Goal: Transaction & Acquisition: Purchase product/service

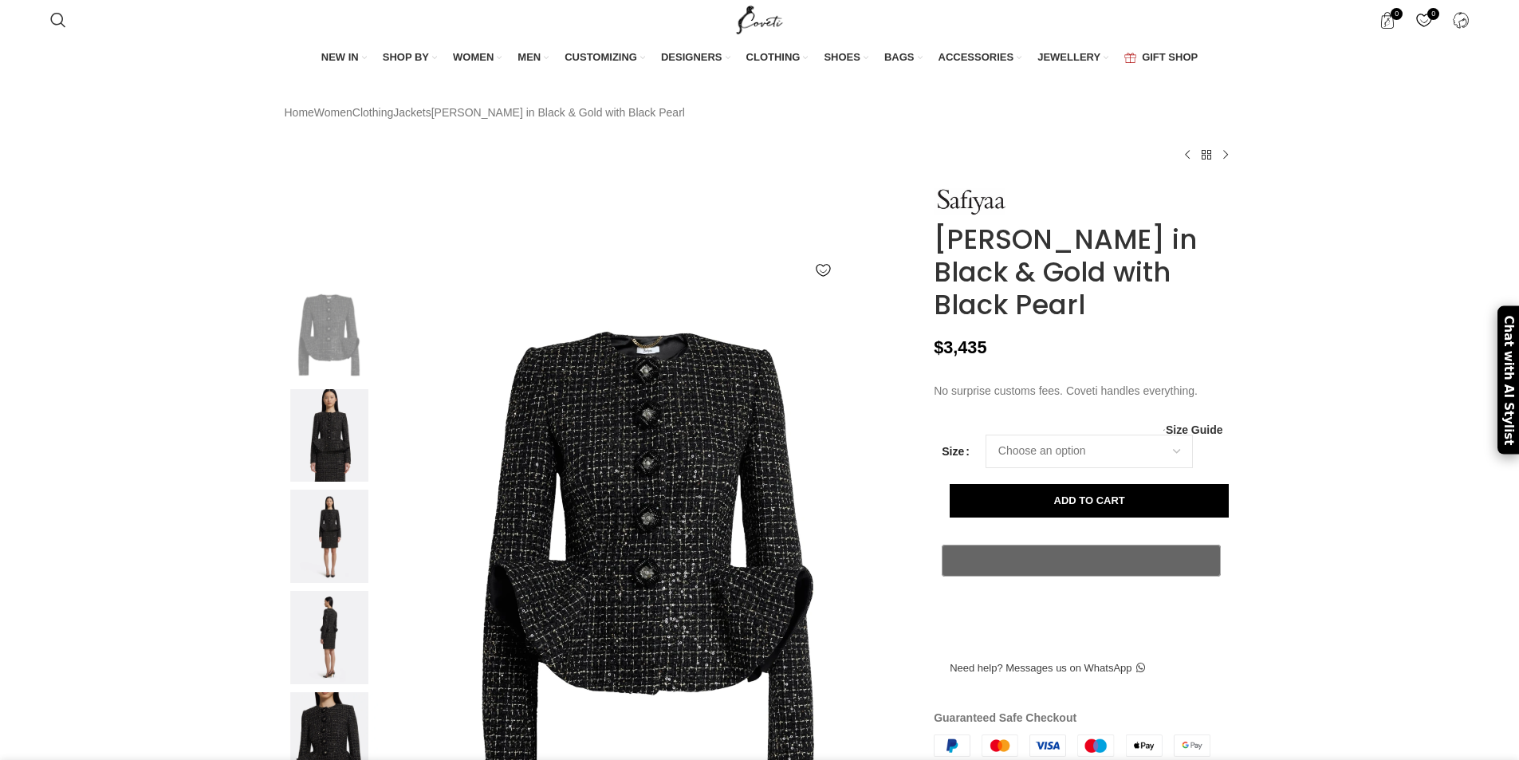
scroll to position [159, 0]
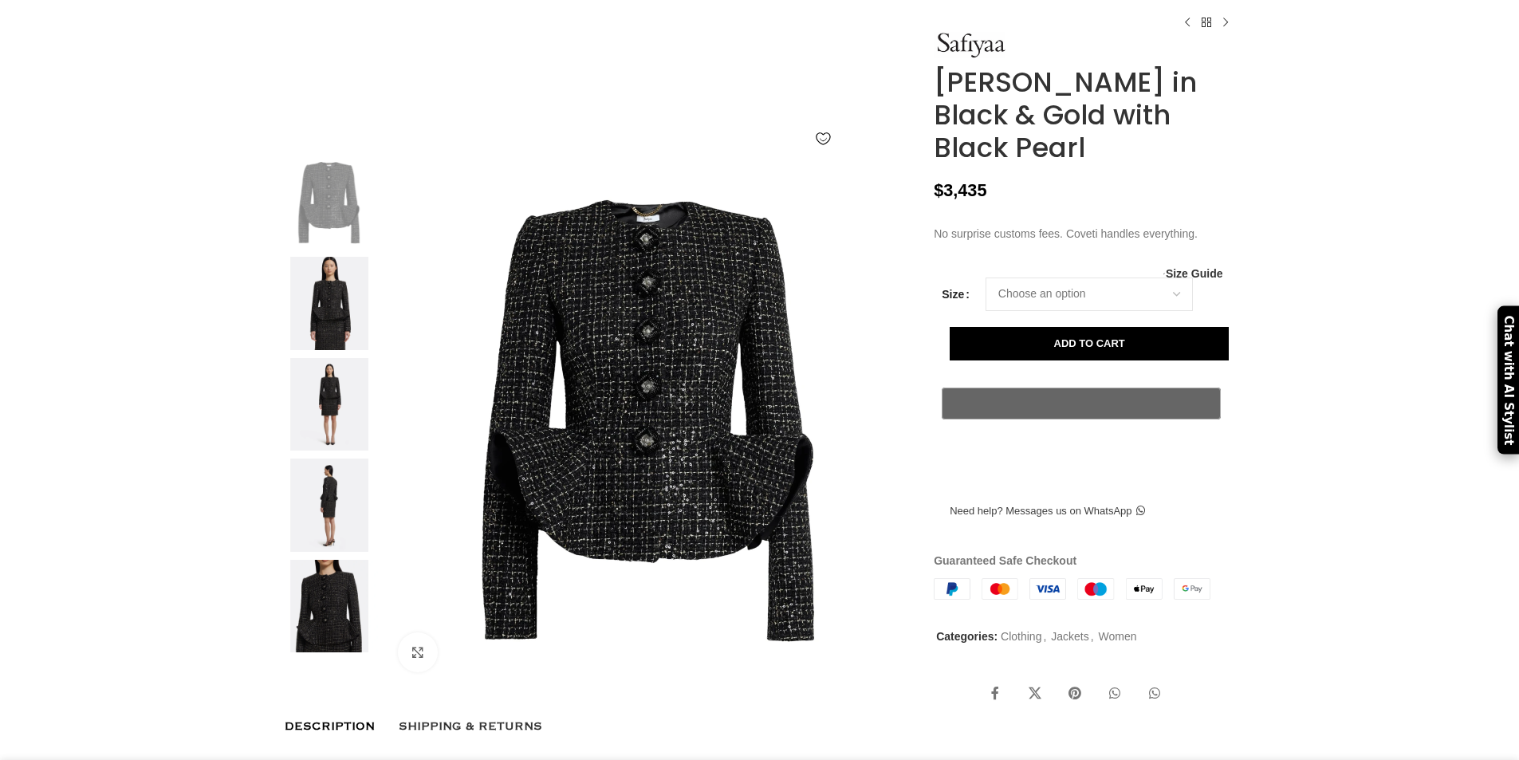
click at [339, 340] on img at bounding box center [329, 303] width 97 height 93
click at [326, 350] on img at bounding box center [329, 303] width 97 height 93
click at [320, 447] on img at bounding box center [329, 404] width 97 height 93
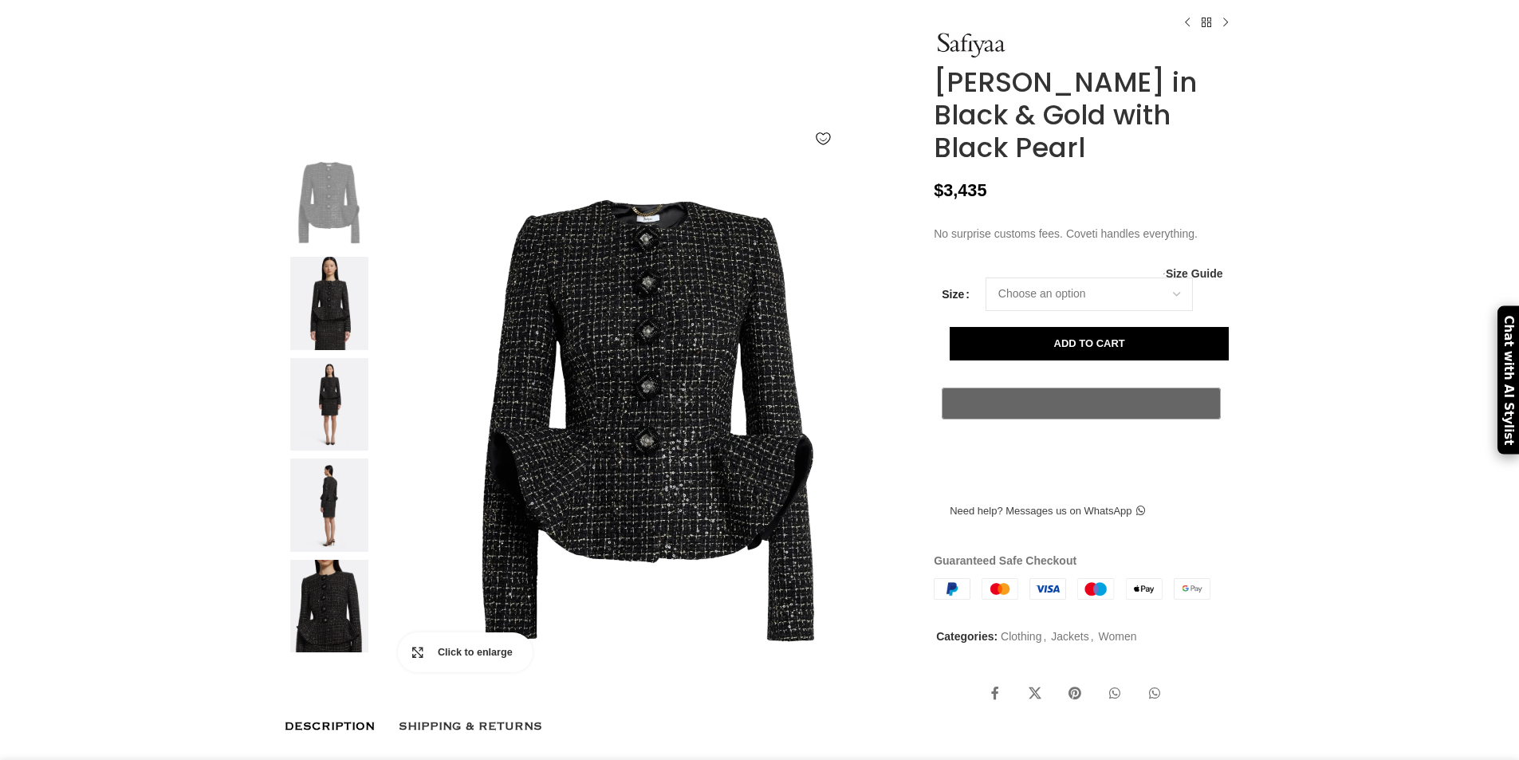
click at [413, 672] on link "Click to enlarge" at bounding box center [465, 652] width 135 height 40
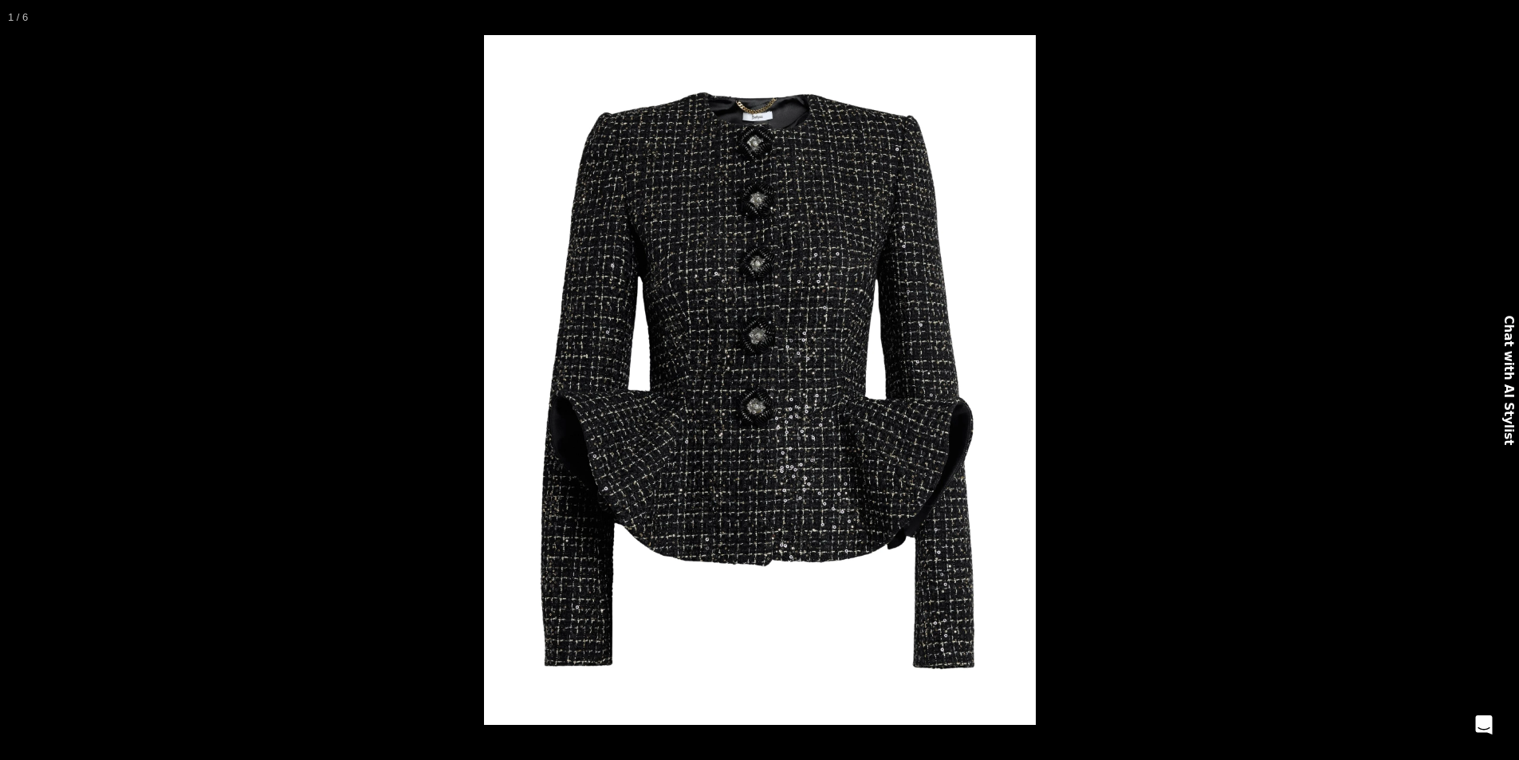
click at [10, 383] on button at bounding box center [28, 380] width 56 height 80
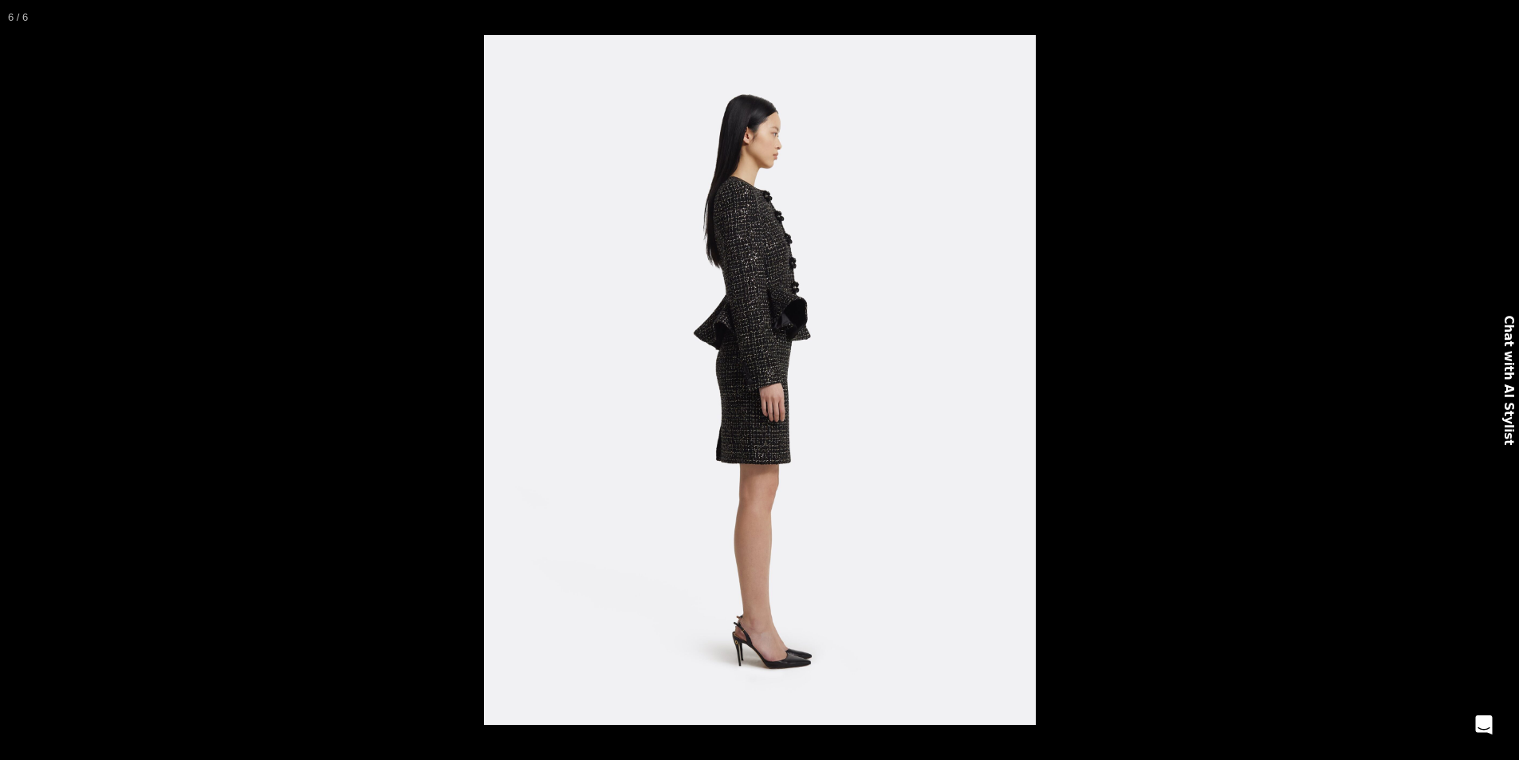
click at [10, 383] on button at bounding box center [28, 380] width 56 height 80
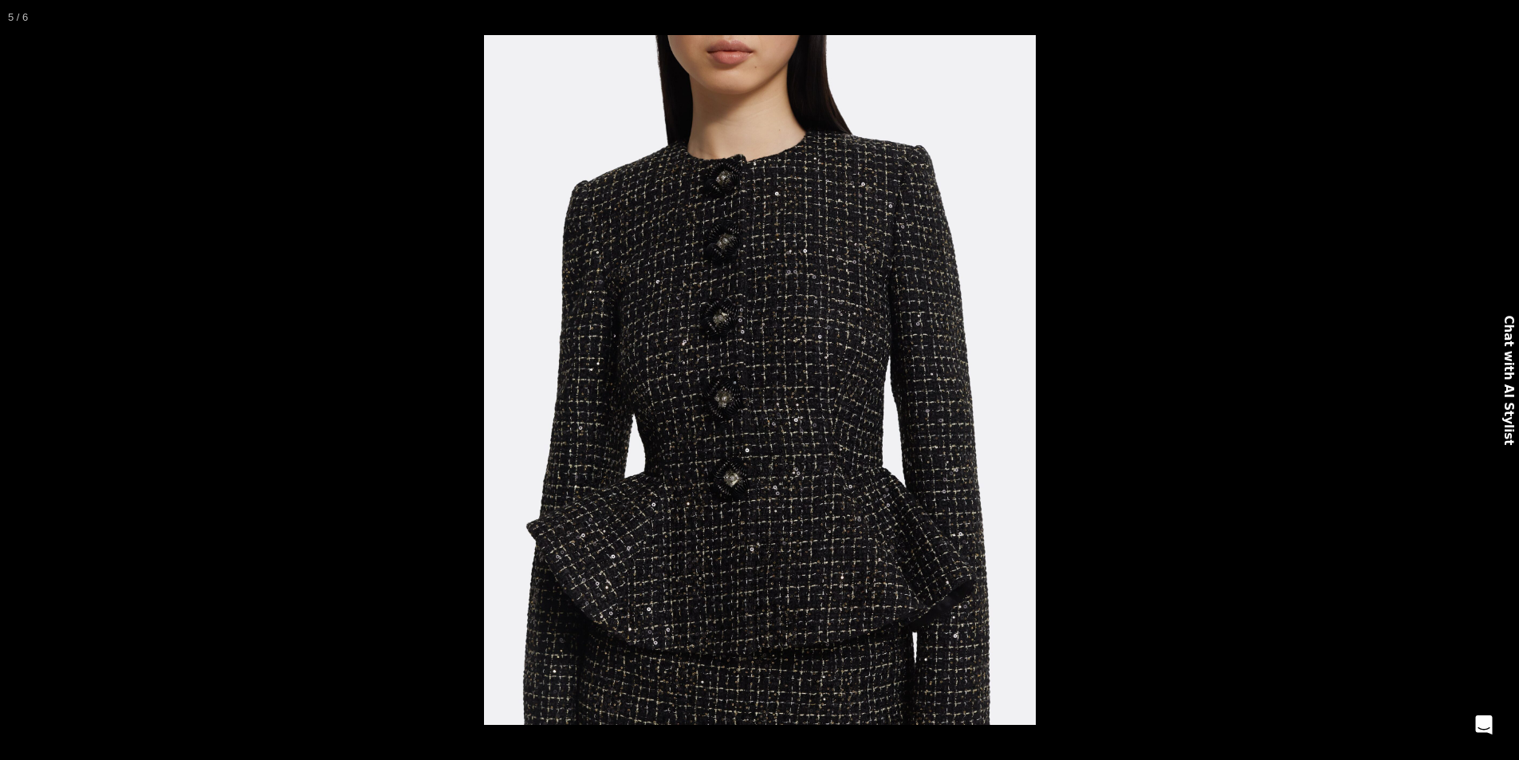
click at [10, 383] on button at bounding box center [28, 380] width 56 height 80
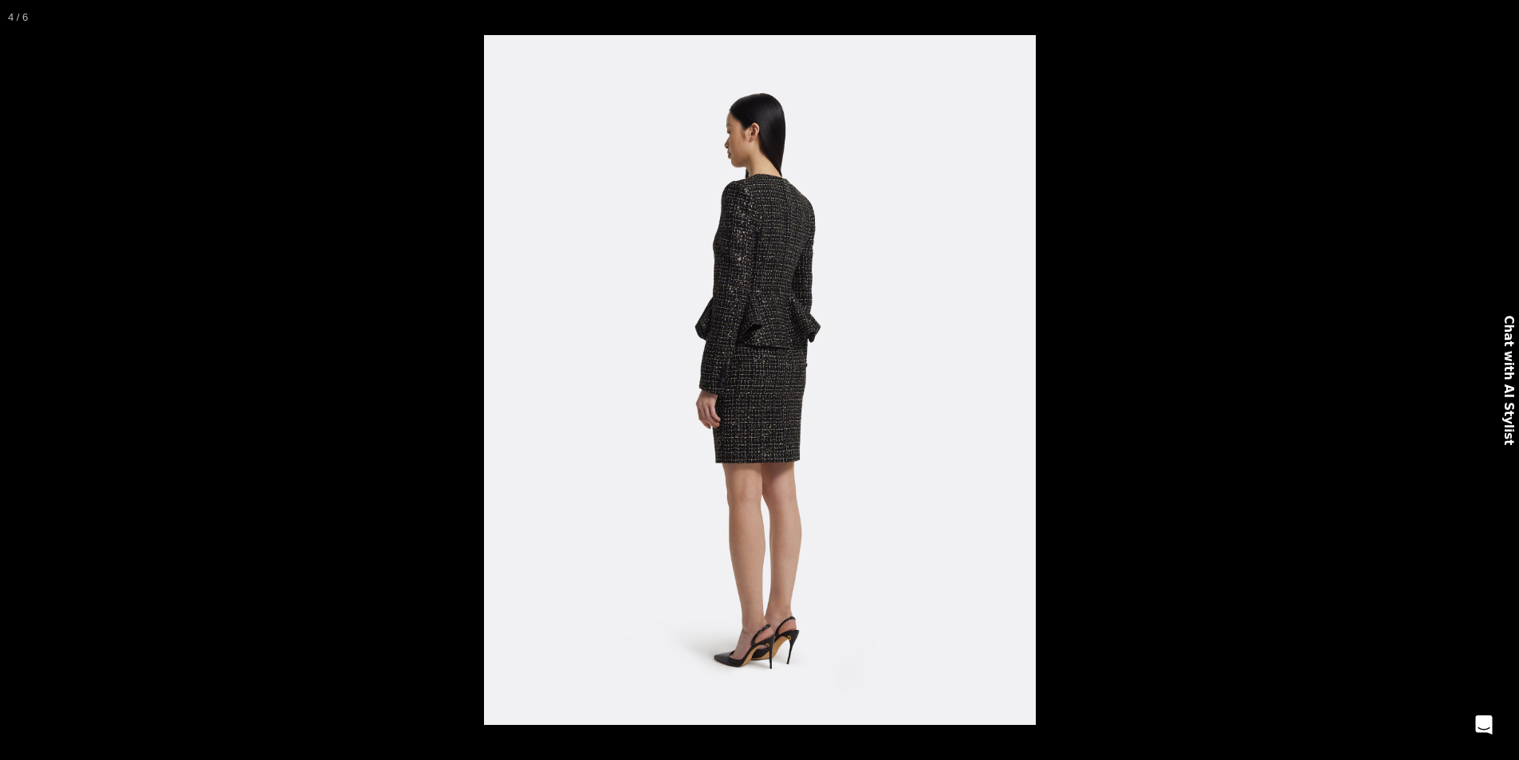
click at [18, 380] on button at bounding box center [28, 380] width 56 height 80
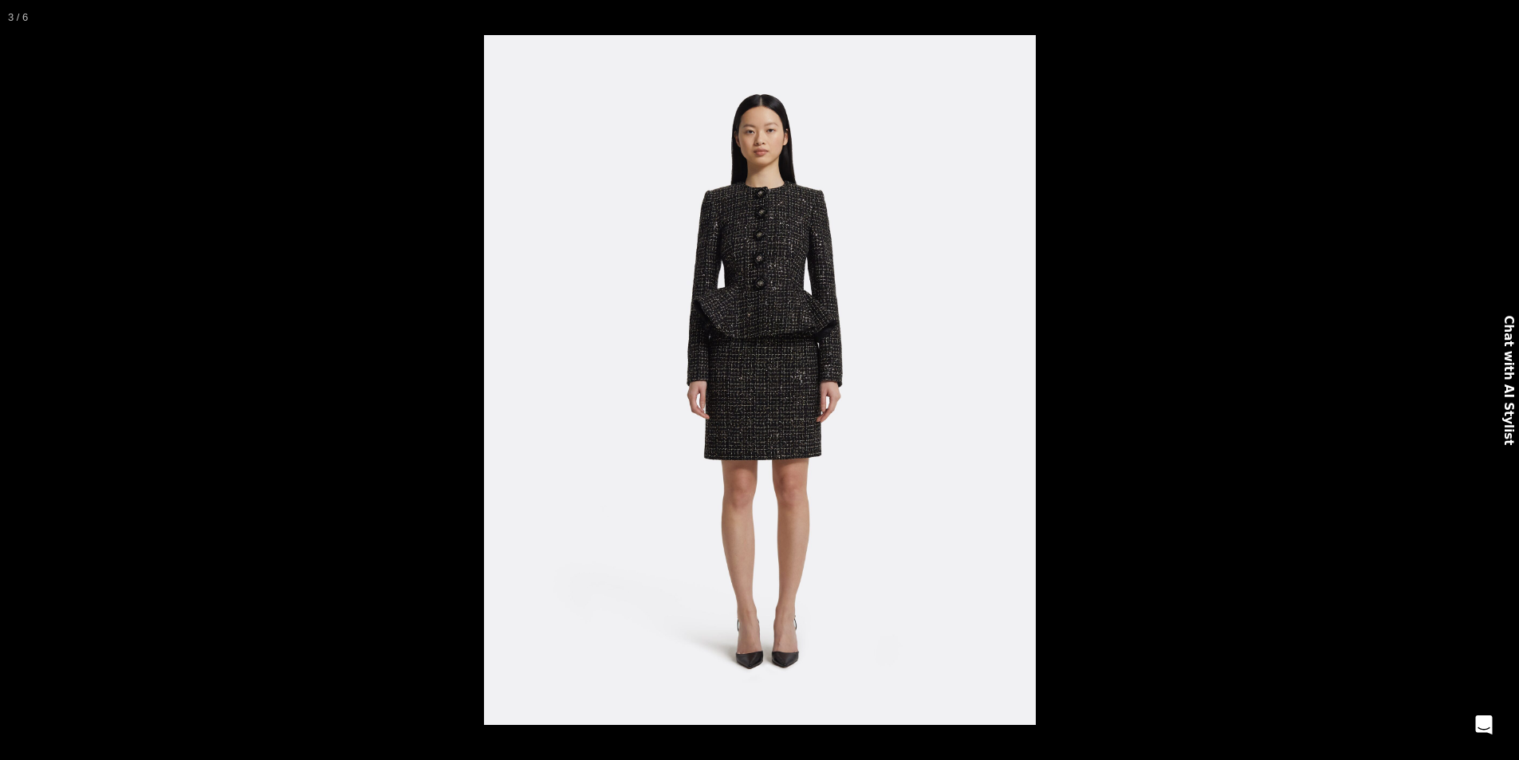
scroll to position [0, 0]
